Goal: Communication & Community: Answer question/provide support

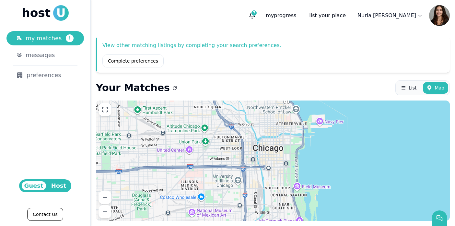
click at [58, 186] on span "Host" at bounding box center [59, 185] width 20 height 9
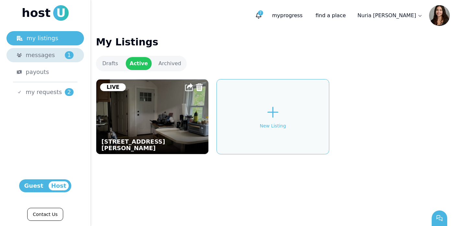
click at [58, 53] on div "messages 1" at bounding box center [50, 55] width 48 height 9
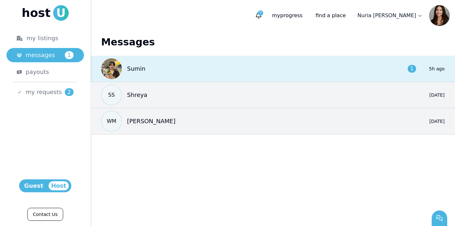
click at [280, 74] on div "Sumin 1 5h ago" at bounding box center [273, 69] width 364 height 26
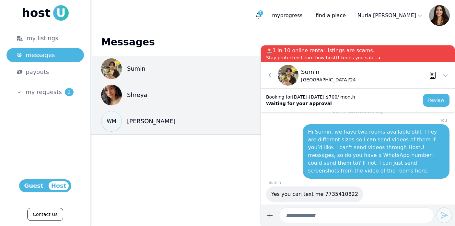
click at [276, 29] on header "2 7 my progress find a place [PERSON_NAME]" at bounding box center [273, 15] width 364 height 31
